Goal: Task Accomplishment & Management: Manage account settings

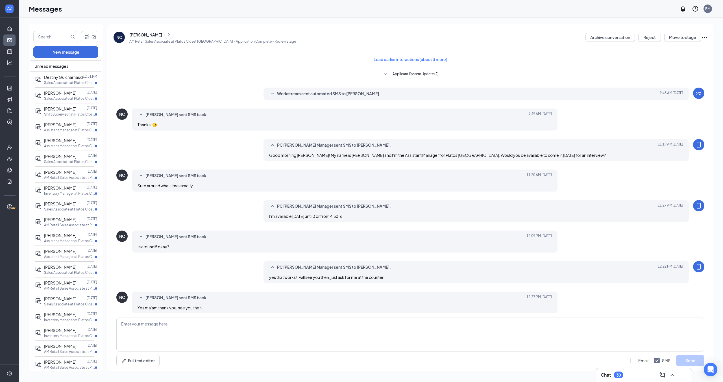
scroll to position [6, 0]
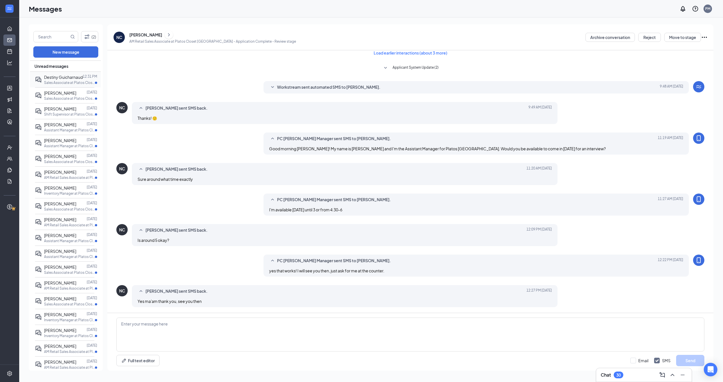
click at [72, 80] on div "Destiny Guicharnaud" at bounding box center [63, 77] width 39 height 6
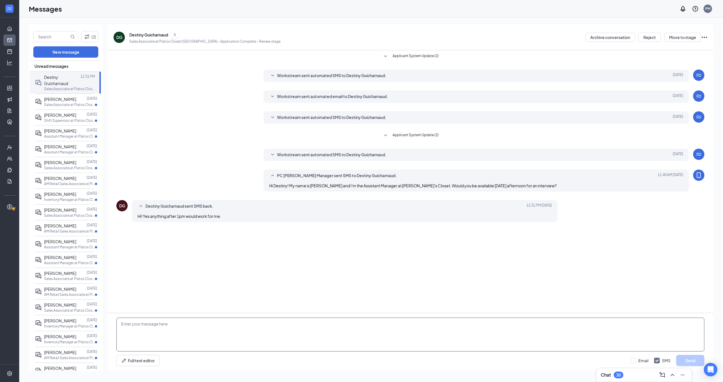
click at [317, 328] on textarea at bounding box center [410, 334] width 588 height 34
type textarea "Awesome! Can I put you down for 4pm?"
click at [694, 363] on button "Send" at bounding box center [690, 360] width 28 height 11
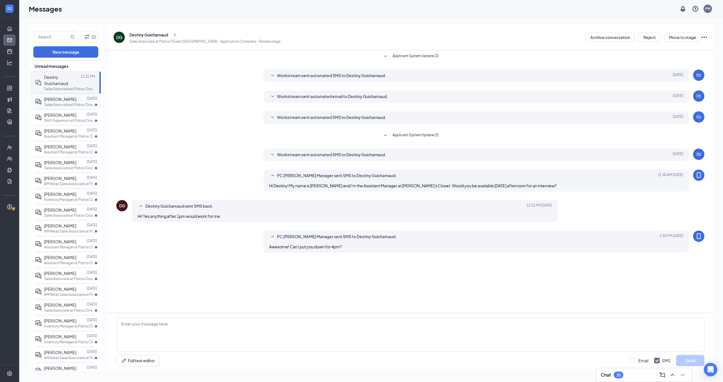
click at [90, 104] on p "Sales Associate at Platos Closet [GEOGRAPHIC_DATA]" at bounding box center [69, 104] width 51 height 5
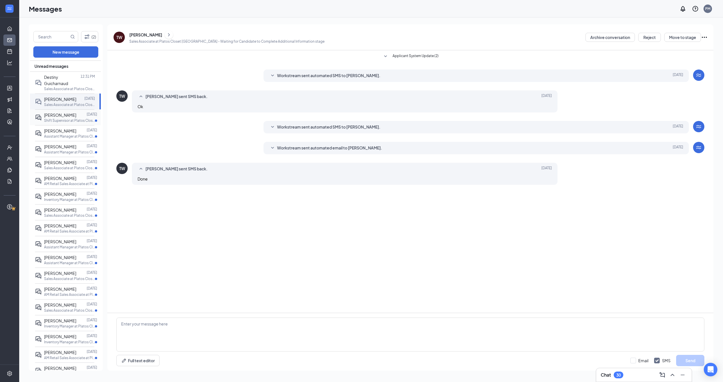
click at [60, 114] on span "[PERSON_NAME]" at bounding box center [60, 114] width 32 height 5
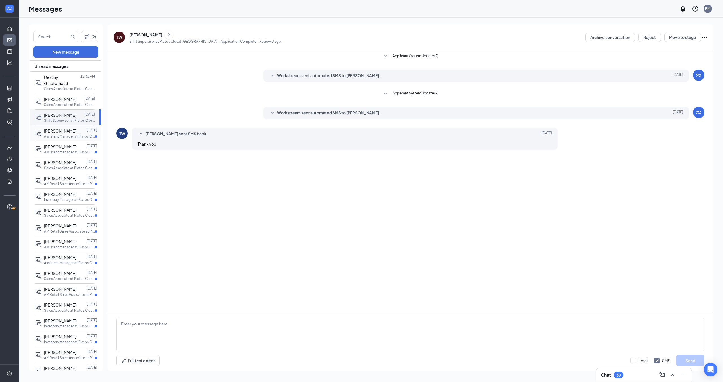
click at [71, 130] on span "[PERSON_NAME]" at bounding box center [60, 130] width 32 height 5
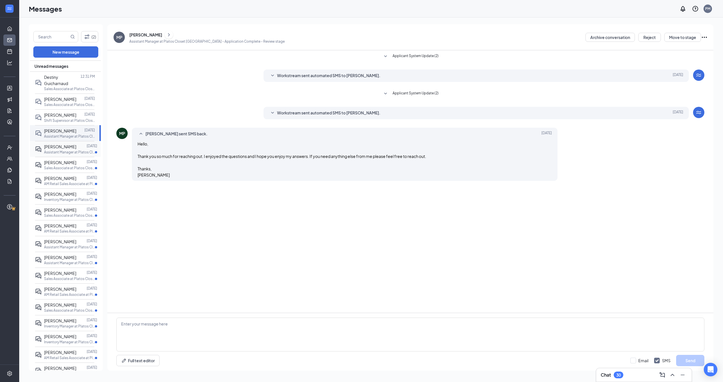
click at [60, 148] on span "[PERSON_NAME]" at bounding box center [60, 146] width 32 height 5
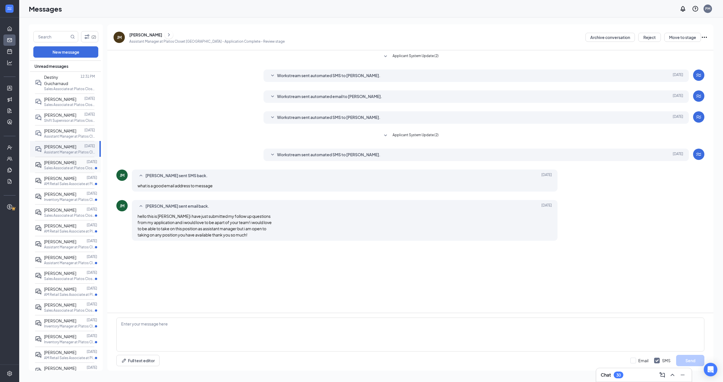
click at [76, 164] on div at bounding box center [81, 162] width 10 height 6
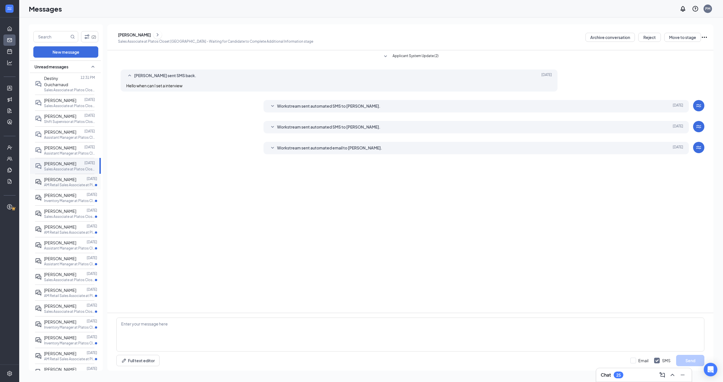
click at [66, 178] on span "[PERSON_NAME]" at bounding box center [60, 179] width 32 height 5
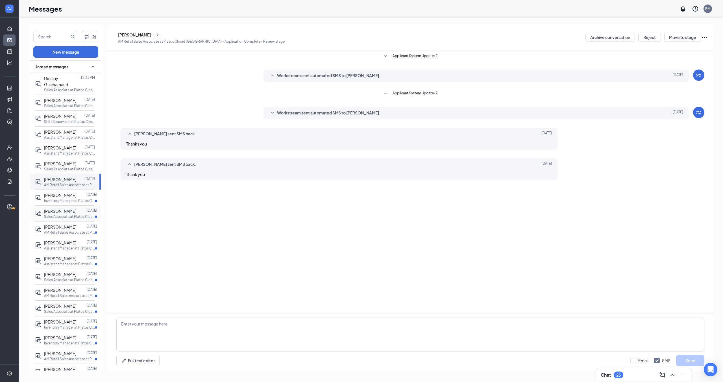
click at [85, 215] on p "Sales Associate at Platos Closet [GEOGRAPHIC_DATA]" at bounding box center [69, 216] width 51 height 5
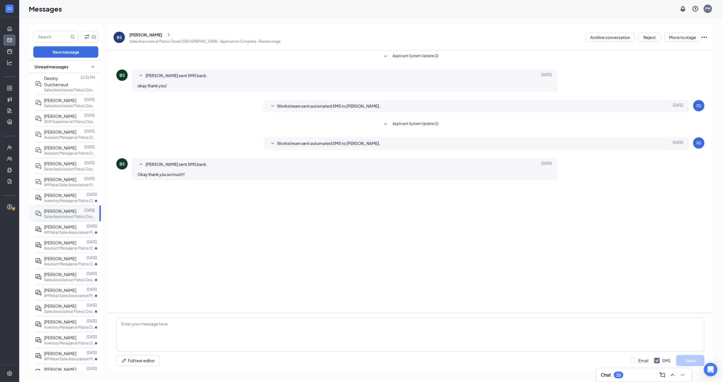
click at [72, 64] on div "Unread messages" at bounding box center [65, 66] width 71 height 12
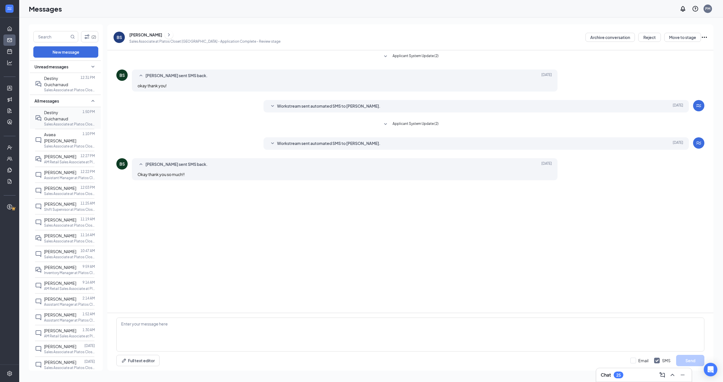
click at [68, 115] on div "Destiny Guicharnaud" at bounding box center [63, 115] width 38 height 12
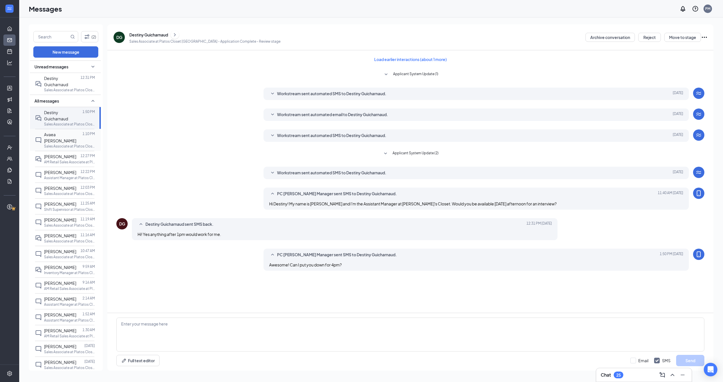
click at [68, 134] on span "Avaea [PERSON_NAME]" at bounding box center [60, 137] width 32 height 11
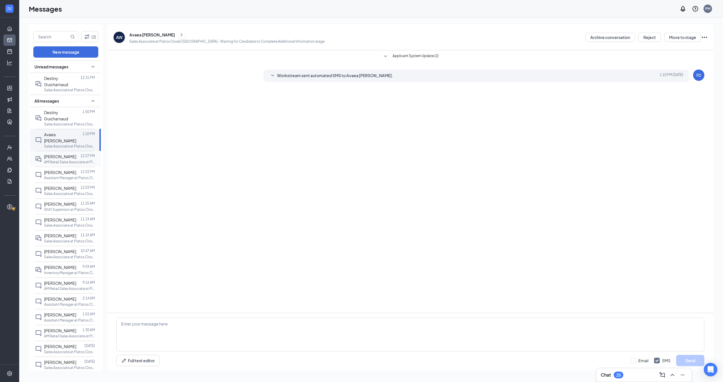
click at [76, 153] on div at bounding box center [78, 156] width 4 height 6
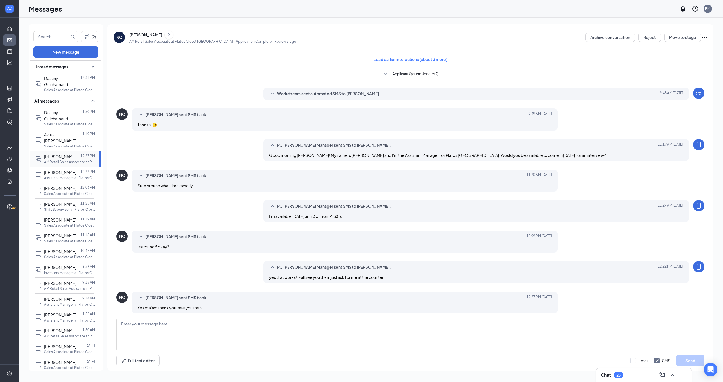
scroll to position [6, 0]
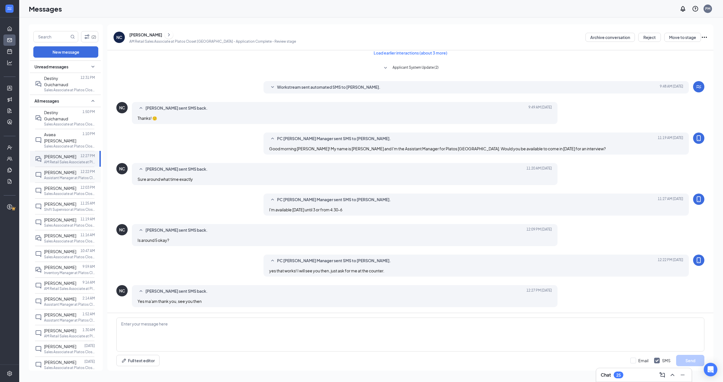
click at [83, 175] on p "Assistant Manager at Platos Closet [GEOGRAPHIC_DATA]" at bounding box center [69, 177] width 51 height 5
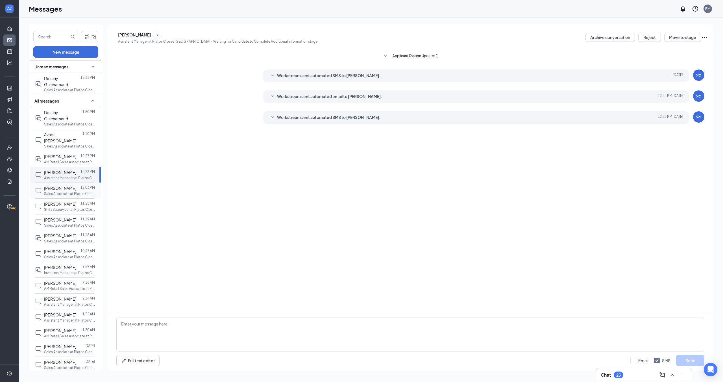
click at [84, 182] on div "[PERSON_NAME] 12:03 PM Sales Associate at Platos Closet [GEOGRAPHIC_DATA]" at bounding box center [64, 190] width 59 height 16
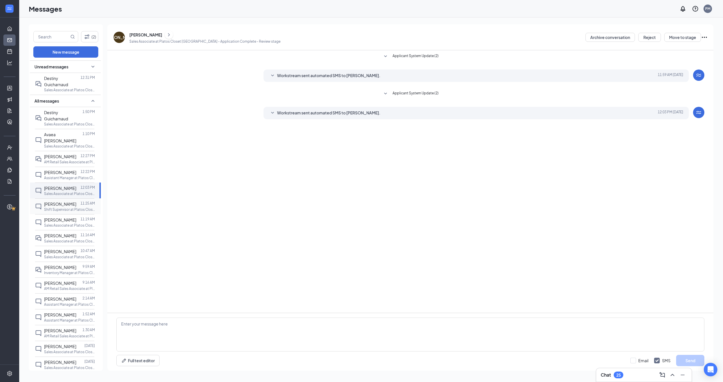
click at [77, 201] on div at bounding box center [78, 204] width 4 height 6
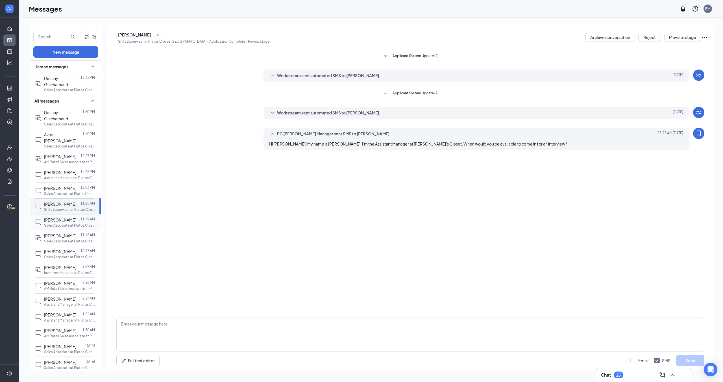
click at [75, 223] on p "Sales Associate at Platos Closet [GEOGRAPHIC_DATA]" at bounding box center [69, 225] width 51 height 5
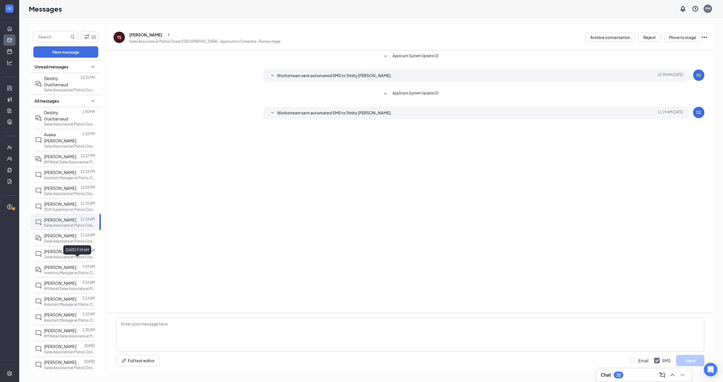
click at [80, 248] on div "[DATE] 9:59 AM" at bounding box center [77, 249] width 28 height 9
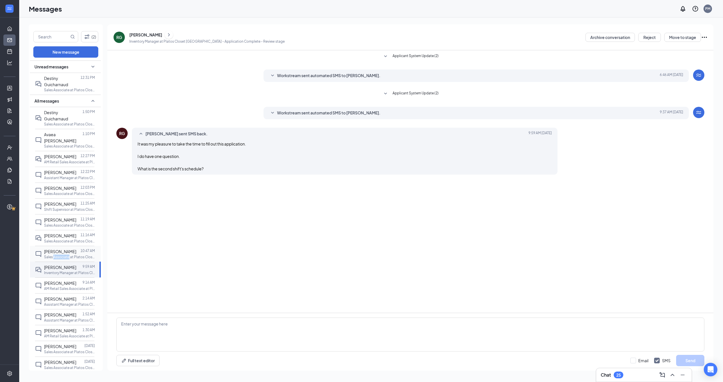
drag, startPoint x: 59, startPoint y: 249, endPoint x: 54, endPoint y: 247, distance: 5.2
click at [133, 222] on div "Applicant System Update (2) Workstream sent automated SMS to [PERSON_NAME]. [DA…" at bounding box center [410, 181] width 606 height 262
click at [88, 248] on p "10:47 AM" at bounding box center [87, 250] width 14 height 5
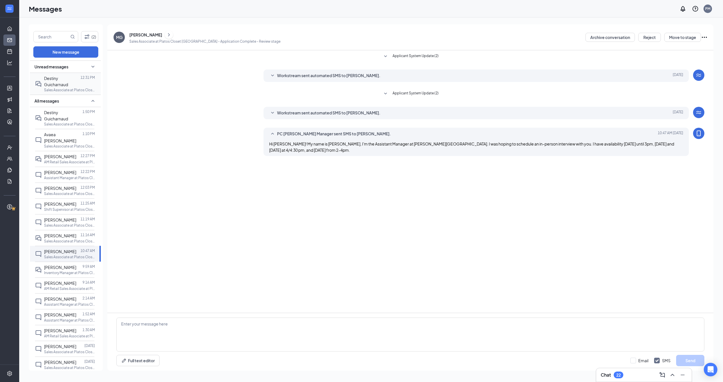
click at [80, 78] on div "Destiny Guicharnaud" at bounding box center [62, 81] width 36 height 12
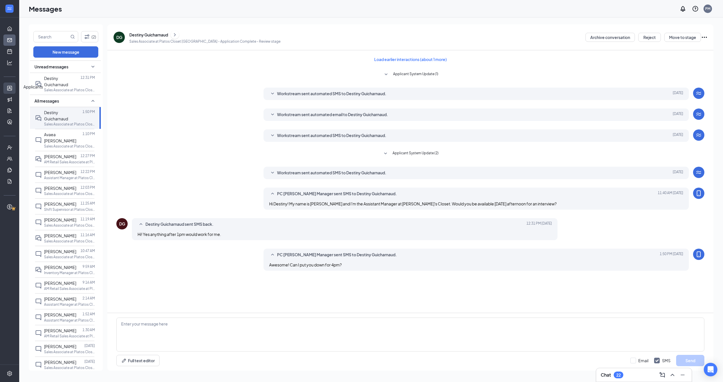
click at [15, 90] on link "Applicants" at bounding box center [18, 87] width 6 height 11
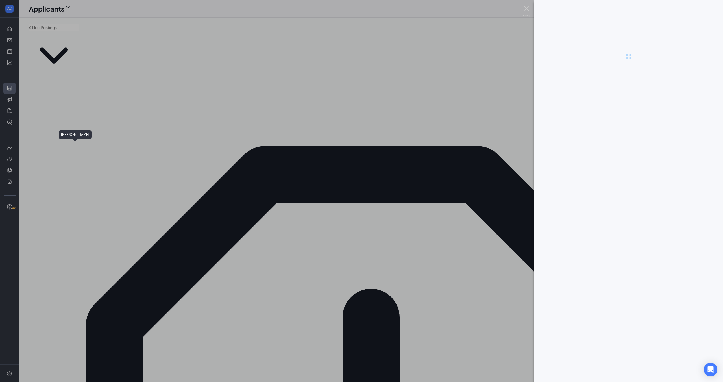
click at [68, 147] on div at bounding box center [361, 191] width 723 height 382
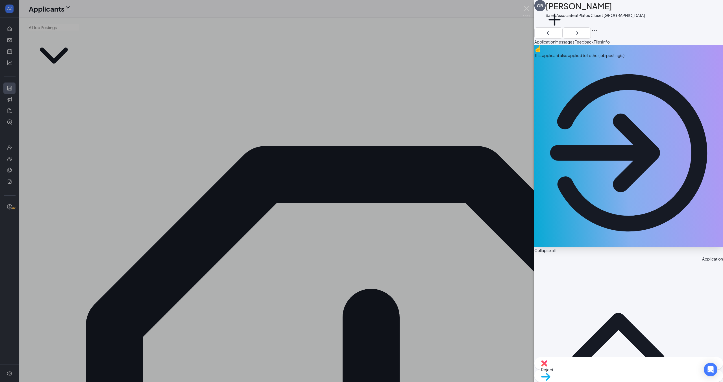
drag, startPoint x: 662, startPoint y: 48, endPoint x: 672, endPoint y: 44, distance: 11.4
click at [602, 45] on div "Files" at bounding box center [598, 42] width 8 height 6
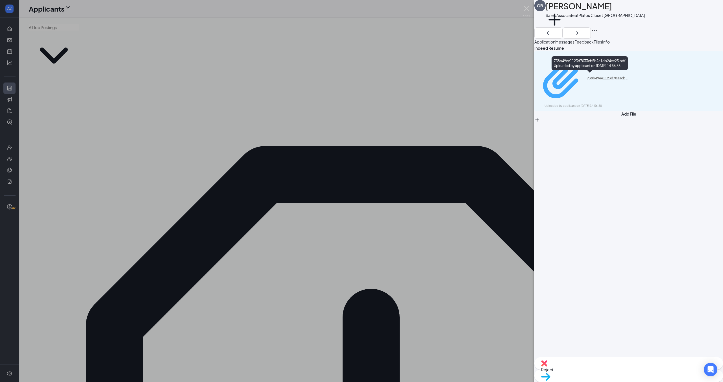
click at [591, 78] on div "738b49ee1123d7033cb5b2e1db24ce25.pdf" at bounding box center [608, 78] width 42 height 5
click at [162, 50] on div "OB [PERSON_NAME] Sales Associate at Platos Closet [GEOGRAPHIC_DATA] Add a tag A…" at bounding box center [361, 191] width 723 height 382
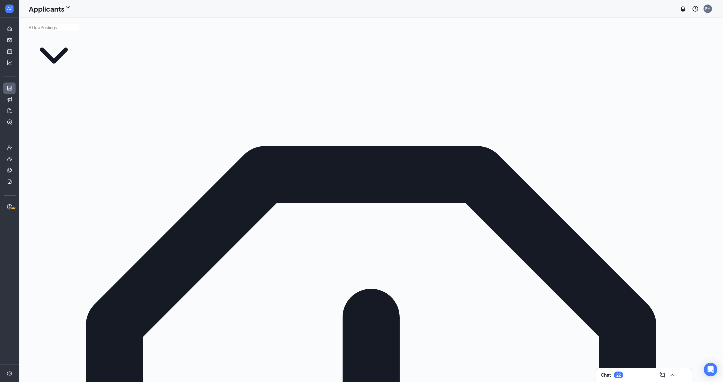
type input "[PERSON_NAME]"
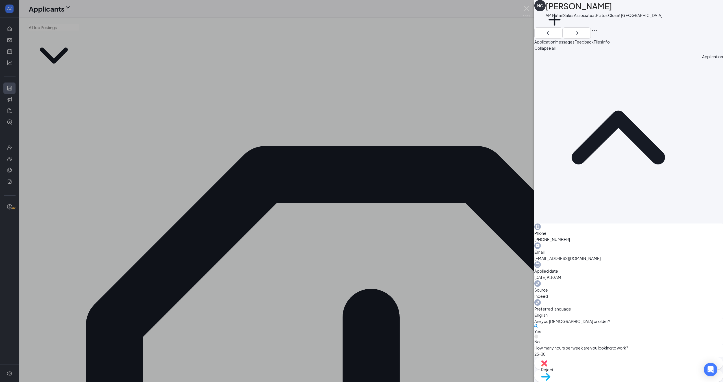
click at [602, 45] on button "Files" at bounding box center [598, 42] width 8 height 6
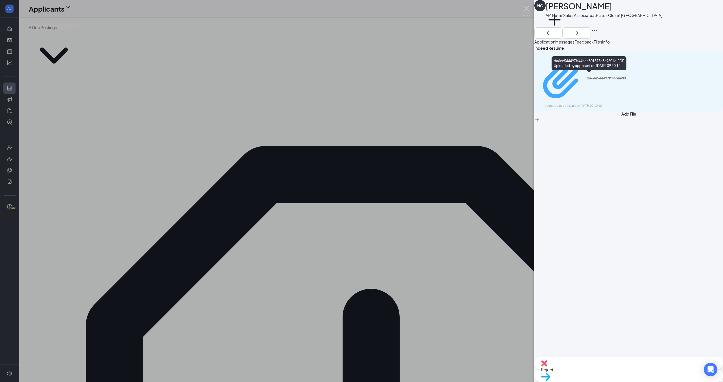
click at [595, 76] on div "da6ee544497ff44bae801875c3e9601d.PDF" at bounding box center [608, 78] width 42 height 5
drag, startPoint x: 454, startPoint y: 90, endPoint x: 452, endPoint y: 93, distance: 3.9
click at [454, 90] on div "NC [PERSON_NAME] AM Retail Sales Associate at Platos Closet [GEOGRAPHIC_DATA] A…" at bounding box center [361, 191] width 723 height 382
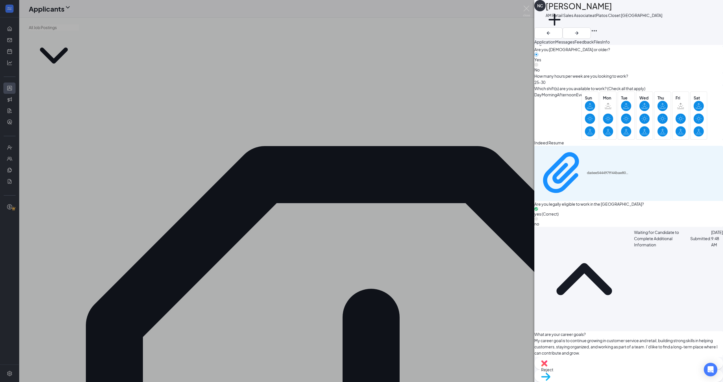
scroll to position [328, 0]
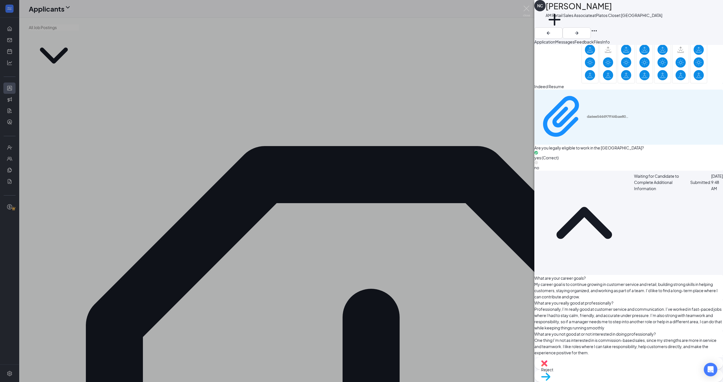
click at [496, 235] on div "NC [PERSON_NAME] AM Retail Sales Associate at Platos Closet [GEOGRAPHIC_DATA] A…" at bounding box center [361, 191] width 723 height 382
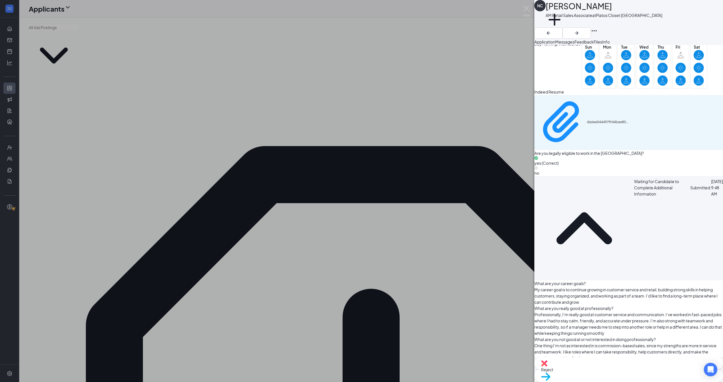
scroll to position [326, 0]
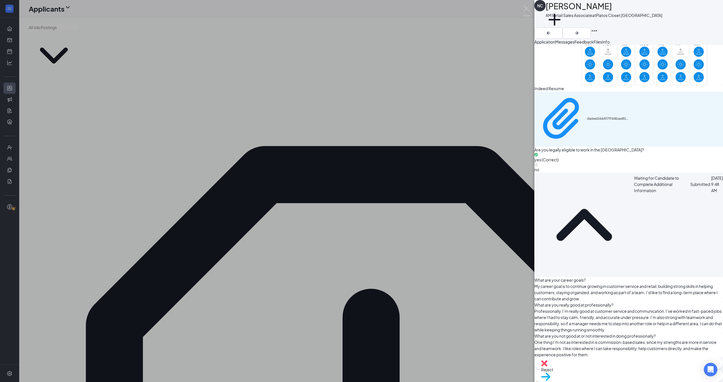
click at [256, 183] on div "NC [PERSON_NAME] AM Retail Sales Associate at Platos Closet [GEOGRAPHIC_DATA] A…" at bounding box center [361, 191] width 723 height 382
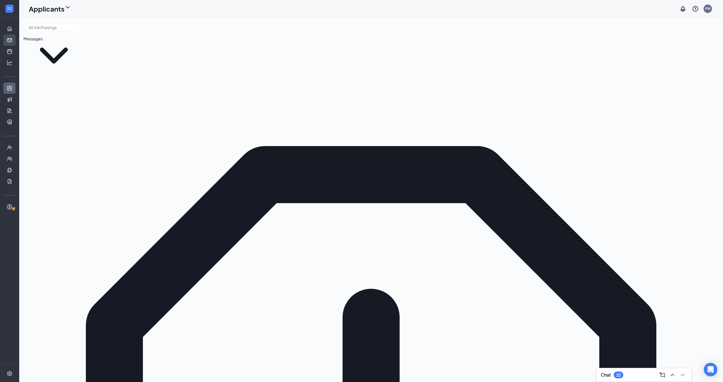
click at [15, 41] on link "Messages" at bounding box center [18, 39] width 6 height 11
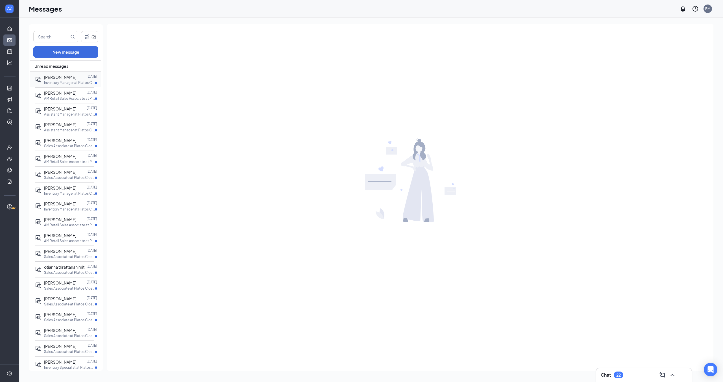
click at [69, 80] on div "[PERSON_NAME]" at bounding box center [60, 77] width 32 height 6
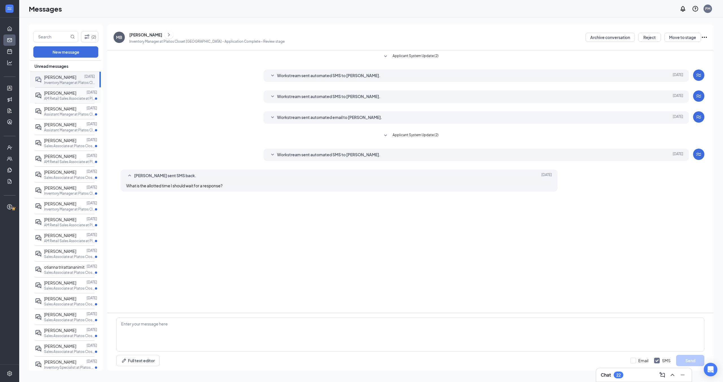
click at [67, 92] on span "[PERSON_NAME]" at bounding box center [60, 92] width 32 height 5
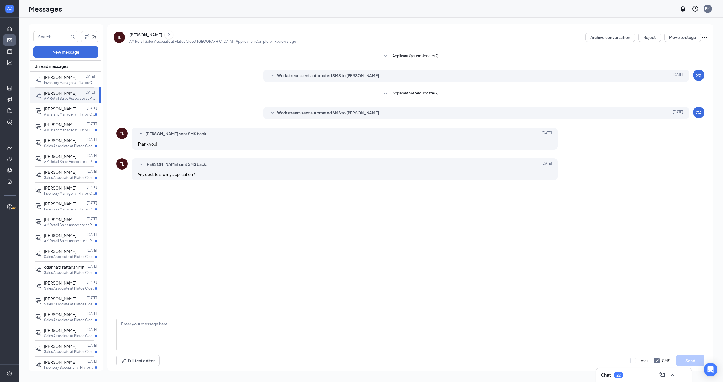
click at [133, 33] on div "[PERSON_NAME]" at bounding box center [145, 35] width 33 height 6
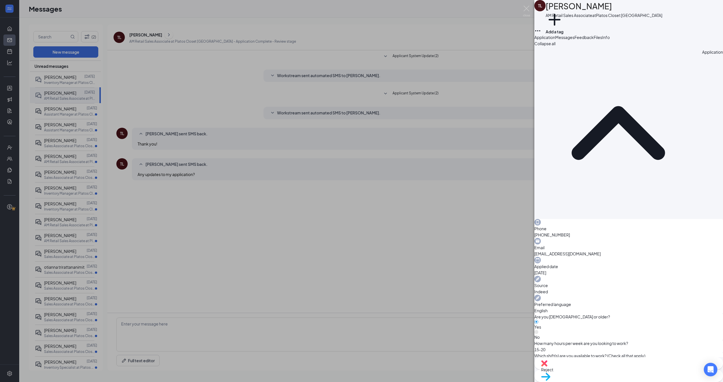
click at [502, 98] on div "TL [PERSON_NAME] AM Retail Sales Associate at Platos Closet [GEOGRAPHIC_DATA] A…" at bounding box center [361, 191] width 723 height 382
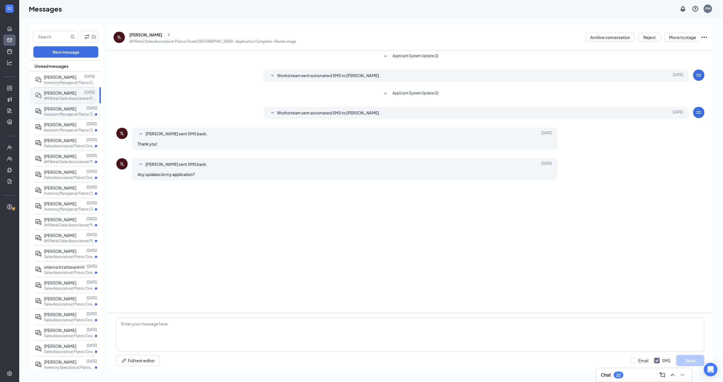
click at [60, 111] on span "[PERSON_NAME]" at bounding box center [60, 108] width 32 height 5
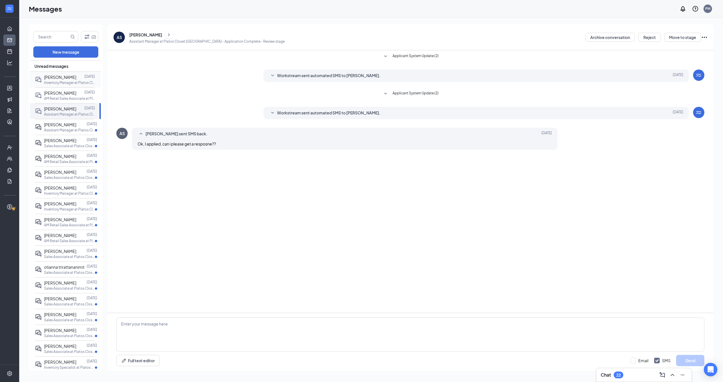
click at [74, 84] on p "Inventory Manager at Platos Closet [GEOGRAPHIC_DATA]" at bounding box center [69, 82] width 51 height 5
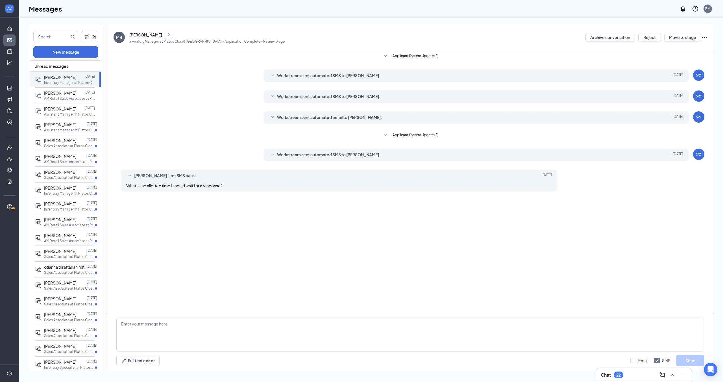
click at [147, 33] on div "[PERSON_NAME]" at bounding box center [145, 35] width 33 height 6
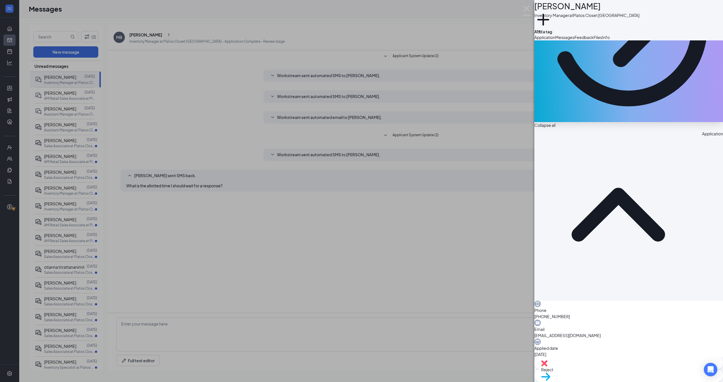
scroll to position [122, 0]
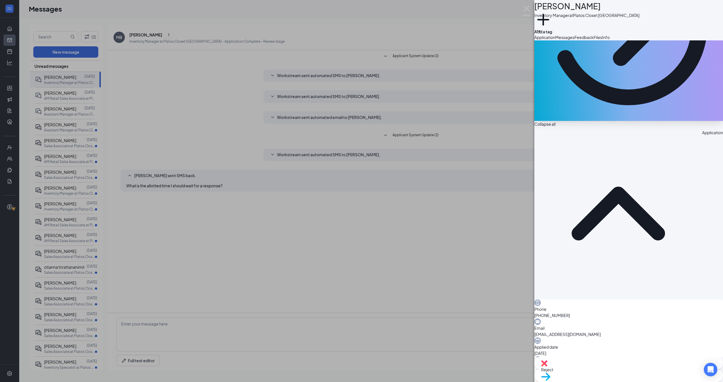
click at [430, 221] on div "MB [PERSON_NAME] Inventory Manager at Platos Closet [GEOGRAPHIC_DATA] Add a tag…" at bounding box center [361, 191] width 723 height 382
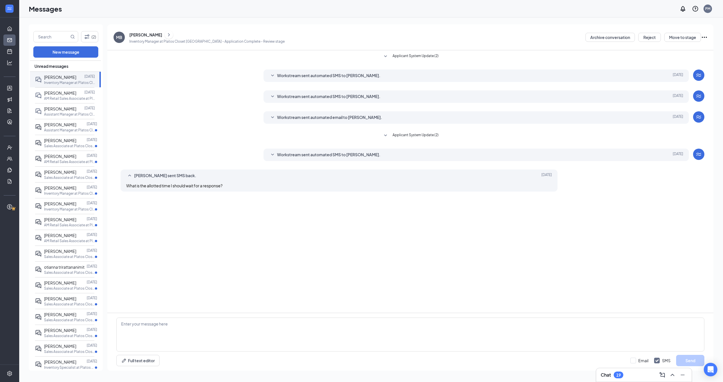
click at [45, 66] on span "Unread messages" at bounding box center [51, 66] width 34 height 6
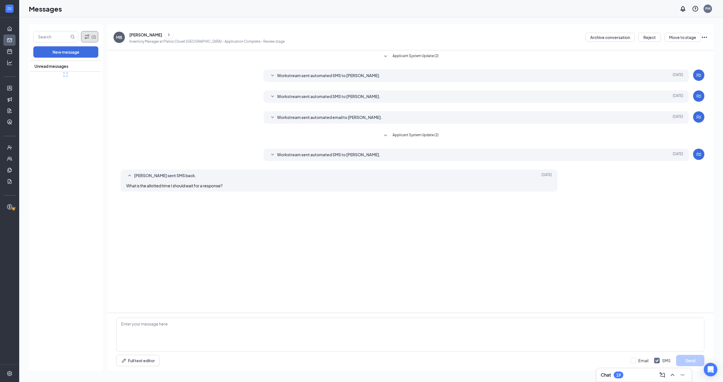
click at [96, 38] on button "(2)" at bounding box center [89, 36] width 17 height 11
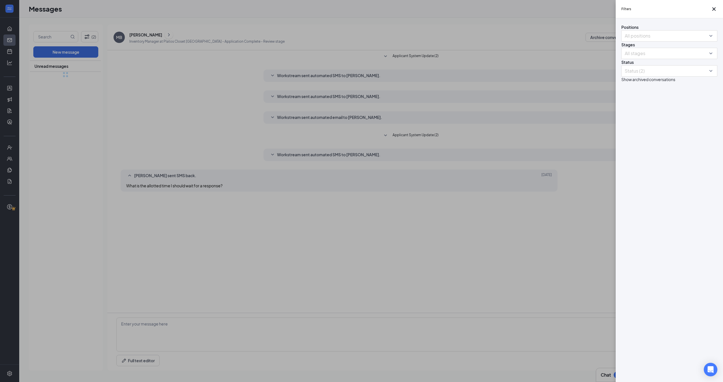
click at [274, 136] on div "Filters Positions All positions Stages All stages Status Status (2) Show archiv…" at bounding box center [361, 191] width 723 height 382
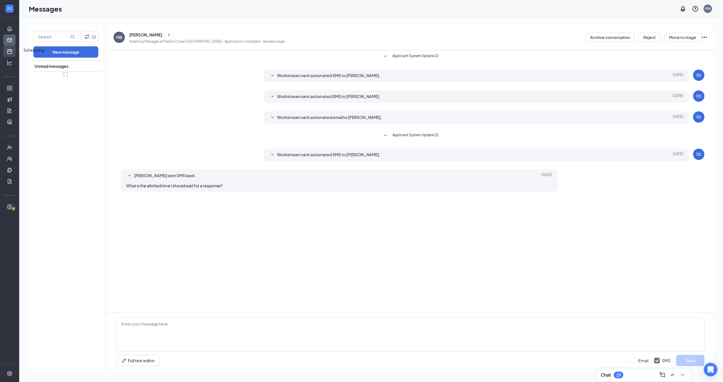
click at [15, 48] on link "Scheduling" at bounding box center [18, 51] width 6 height 11
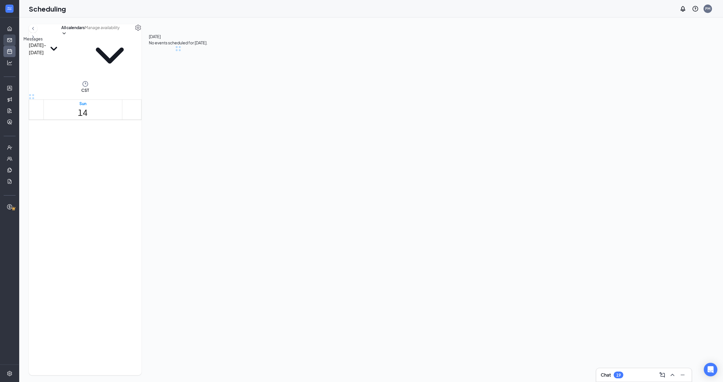
scroll to position [278, 0]
click at [15, 44] on link "Messages" at bounding box center [18, 39] width 6 height 11
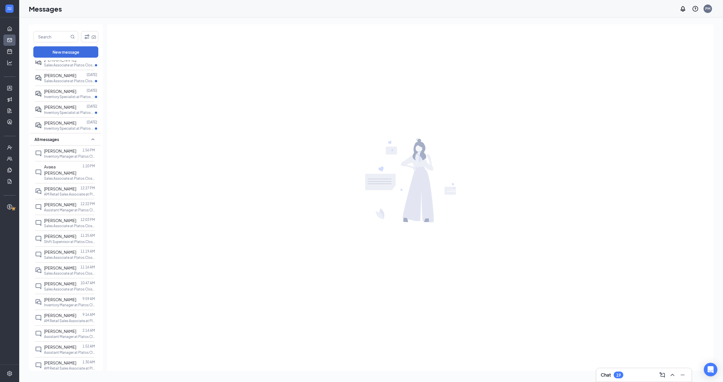
scroll to position [246, 0]
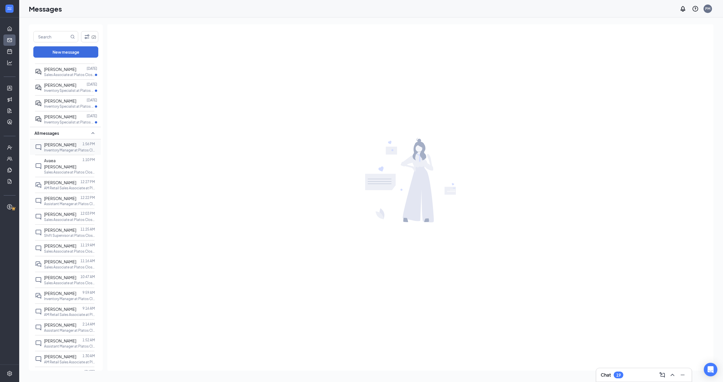
click at [56, 147] on span "[PERSON_NAME]" at bounding box center [60, 144] width 32 height 5
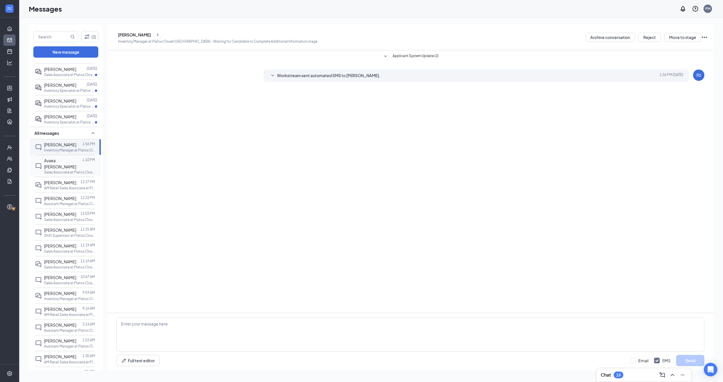
click at [47, 169] on span "Avaea [PERSON_NAME]" at bounding box center [60, 163] width 32 height 11
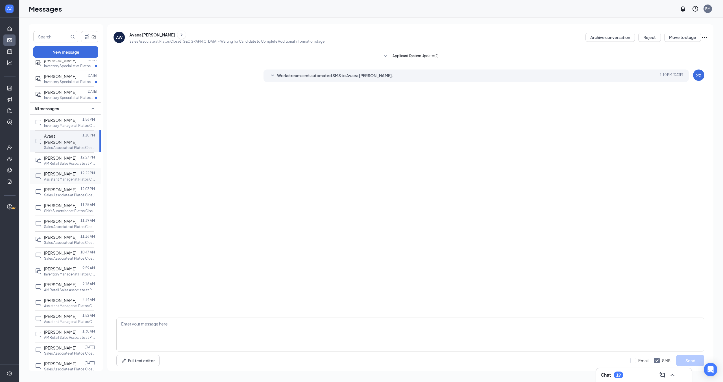
scroll to position [272, 0]
click at [64, 165] on div "[PERSON_NAME] 12:27 PM AM Retail Sales Associate at Platos Closet [GEOGRAPHIC_D…" at bounding box center [64, 159] width 59 height 16
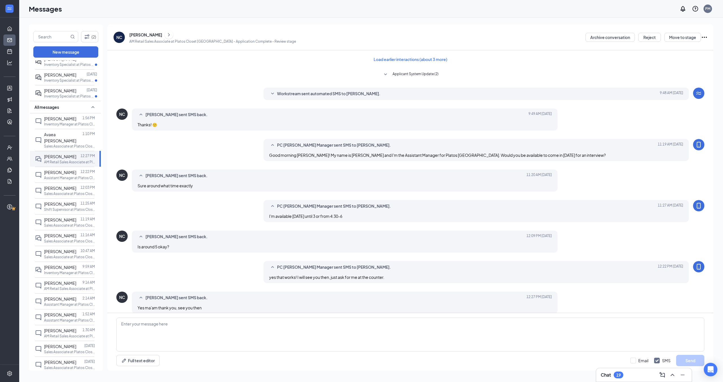
scroll to position [6, 0]
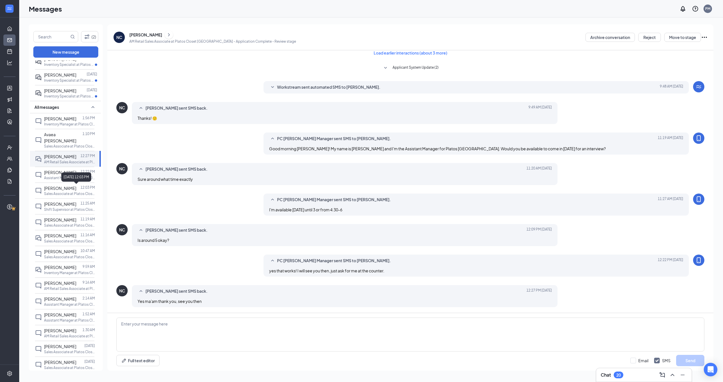
click at [79, 180] on div "[DATE] 12:03 PM" at bounding box center [76, 176] width 30 height 9
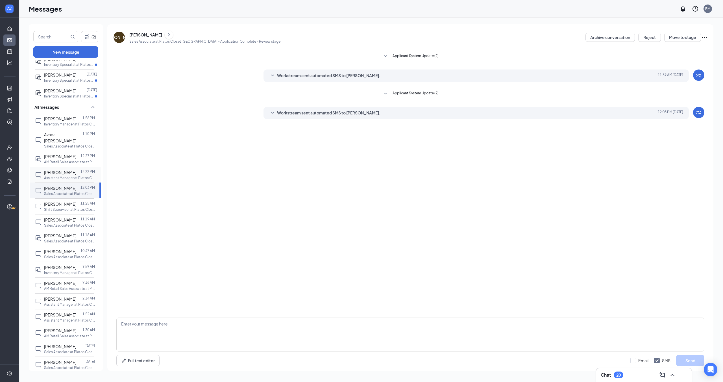
click at [57, 174] on span "[PERSON_NAME]" at bounding box center [60, 172] width 32 height 5
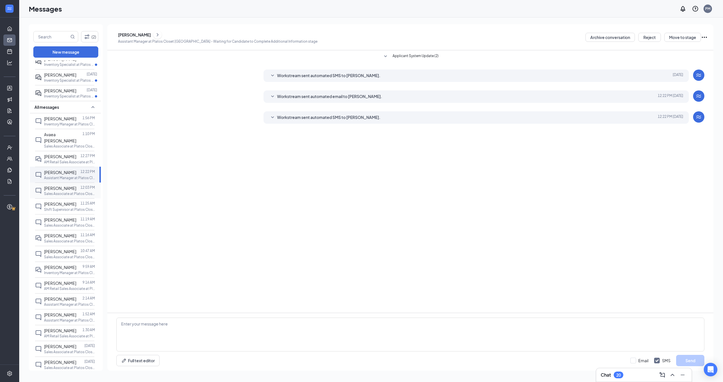
click at [59, 191] on p "Sales Associate at Platos Closet [GEOGRAPHIC_DATA]" at bounding box center [69, 193] width 51 height 5
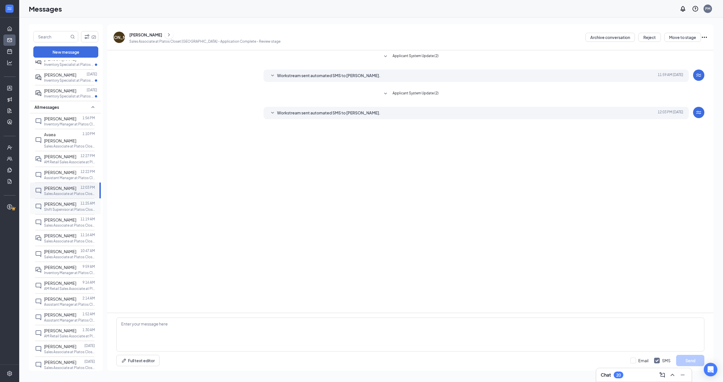
click at [58, 203] on span "[PERSON_NAME]" at bounding box center [60, 203] width 32 height 5
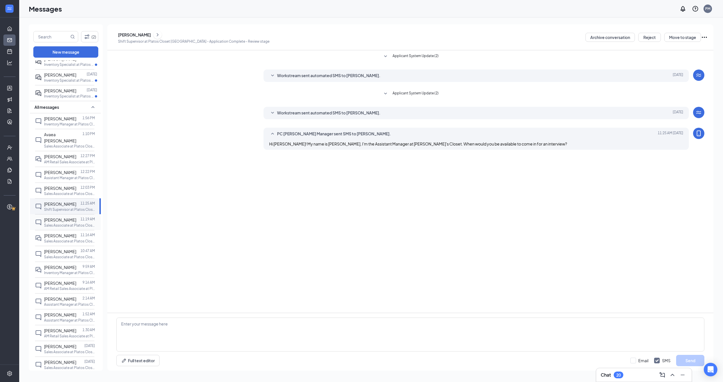
click at [61, 220] on span "[PERSON_NAME]" at bounding box center [60, 219] width 32 height 5
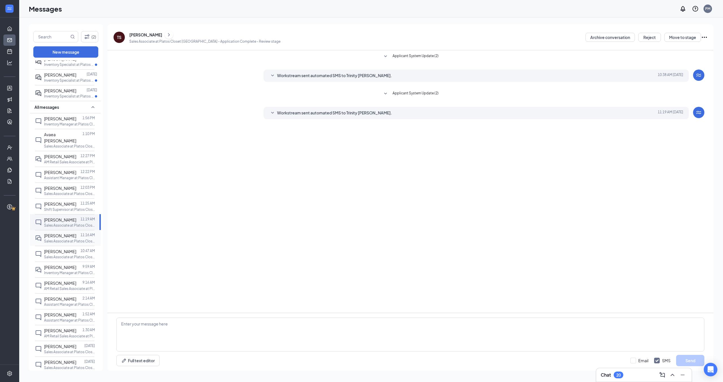
click at [62, 240] on p "Sales Associate at Platos Closet [GEOGRAPHIC_DATA]" at bounding box center [69, 241] width 51 height 5
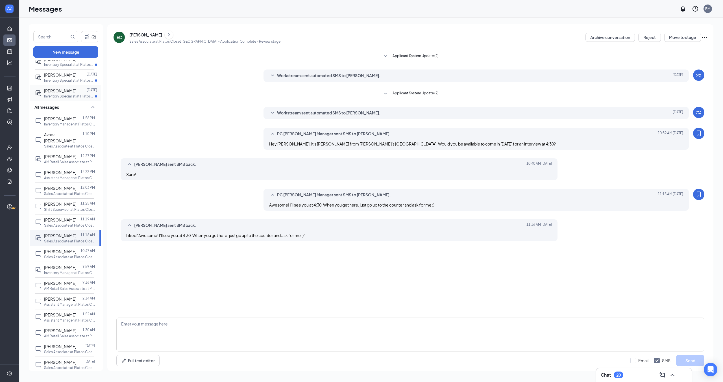
scroll to position [287, 0]
click at [72, 83] on p "Sales Associate at Platos Closet [GEOGRAPHIC_DATA]" at bounding box center [69, 83] width 51 height 5
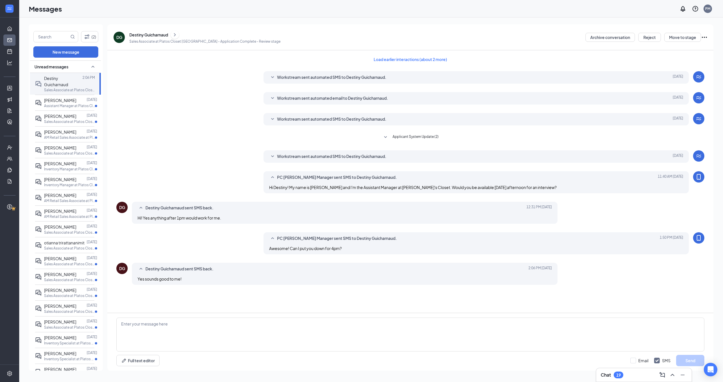
click at [216, 158] on div "Workstream sent automated SMS to Destiny Guicharnaud. [DATE] Thank you so much …" at bounding box center [410, 157] width 588 height 15
click at [155, 36] on div "Destiny Guicharnaud" at bounding box center [148, 35] width 39 height 6
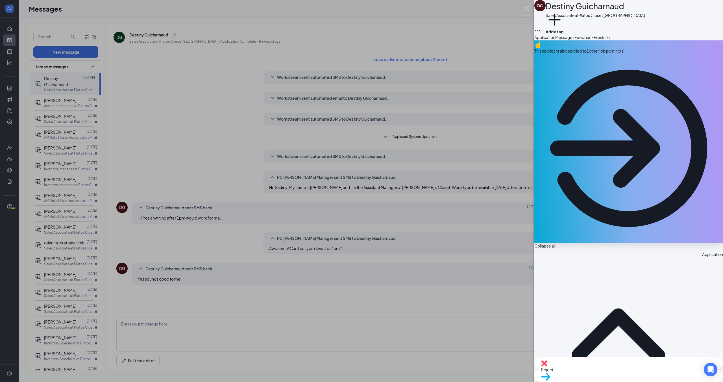
click at [602, 40] on div "Files" at bounding box center [598, 37] width 8 height 6
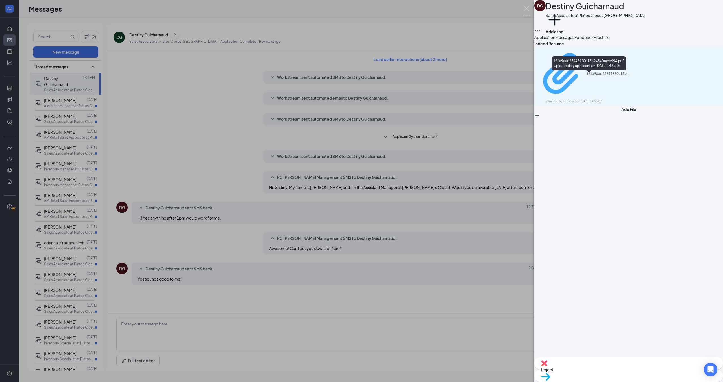
click at [618, 76] on div "f21a9aad25945920d15b9454faaed994.pdf" at bounding box center [608, 73] width 42 height 5
click at [388, 79] on div "DG Destiny Guicharnaud Sales Associate at Platos Closet [GEOGRAPHIC_DATA] Add a…" at bounding box center [361, 191] width 723 height 382
